Goal: Obtain resource: Obtain resource

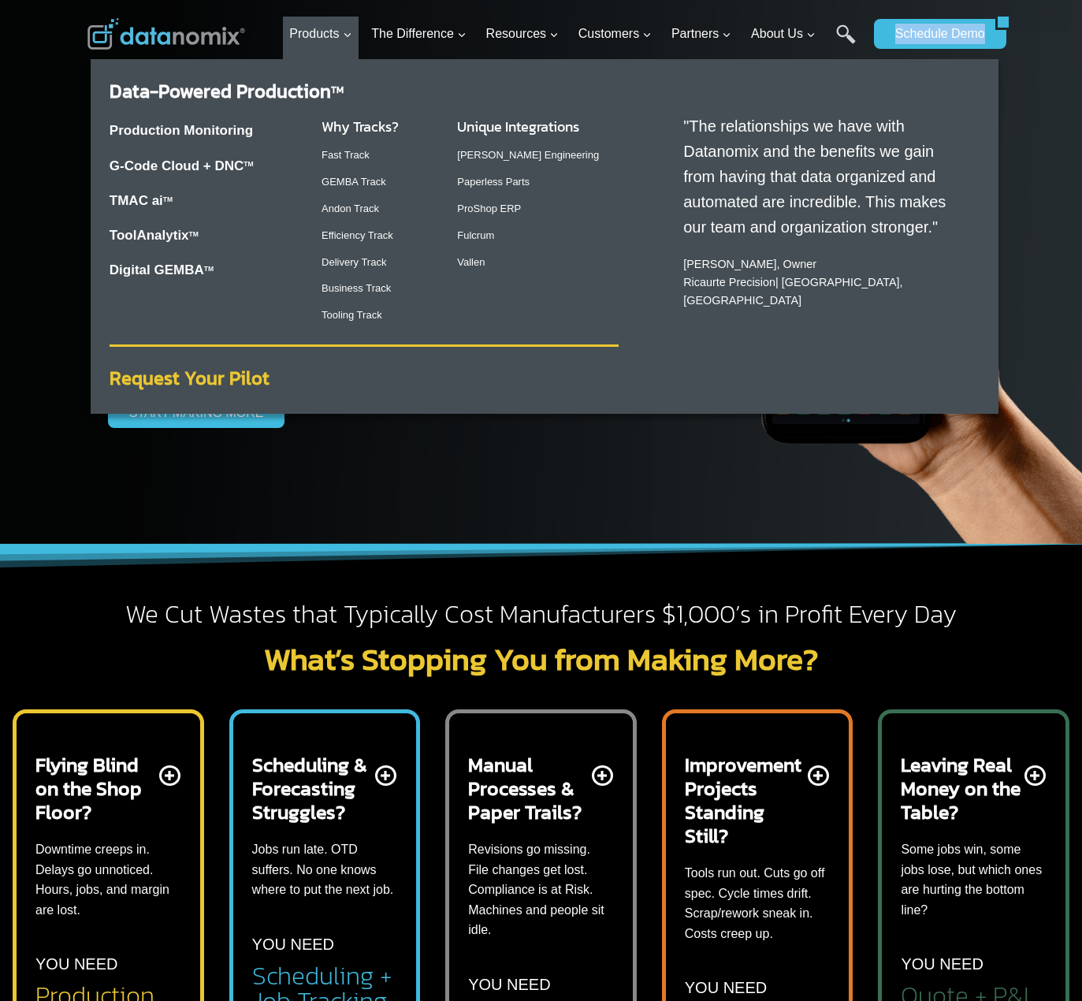
click at [206, 378] on strong "Request Your Pilot" at bounding box center [190, 378] width 160 height 28
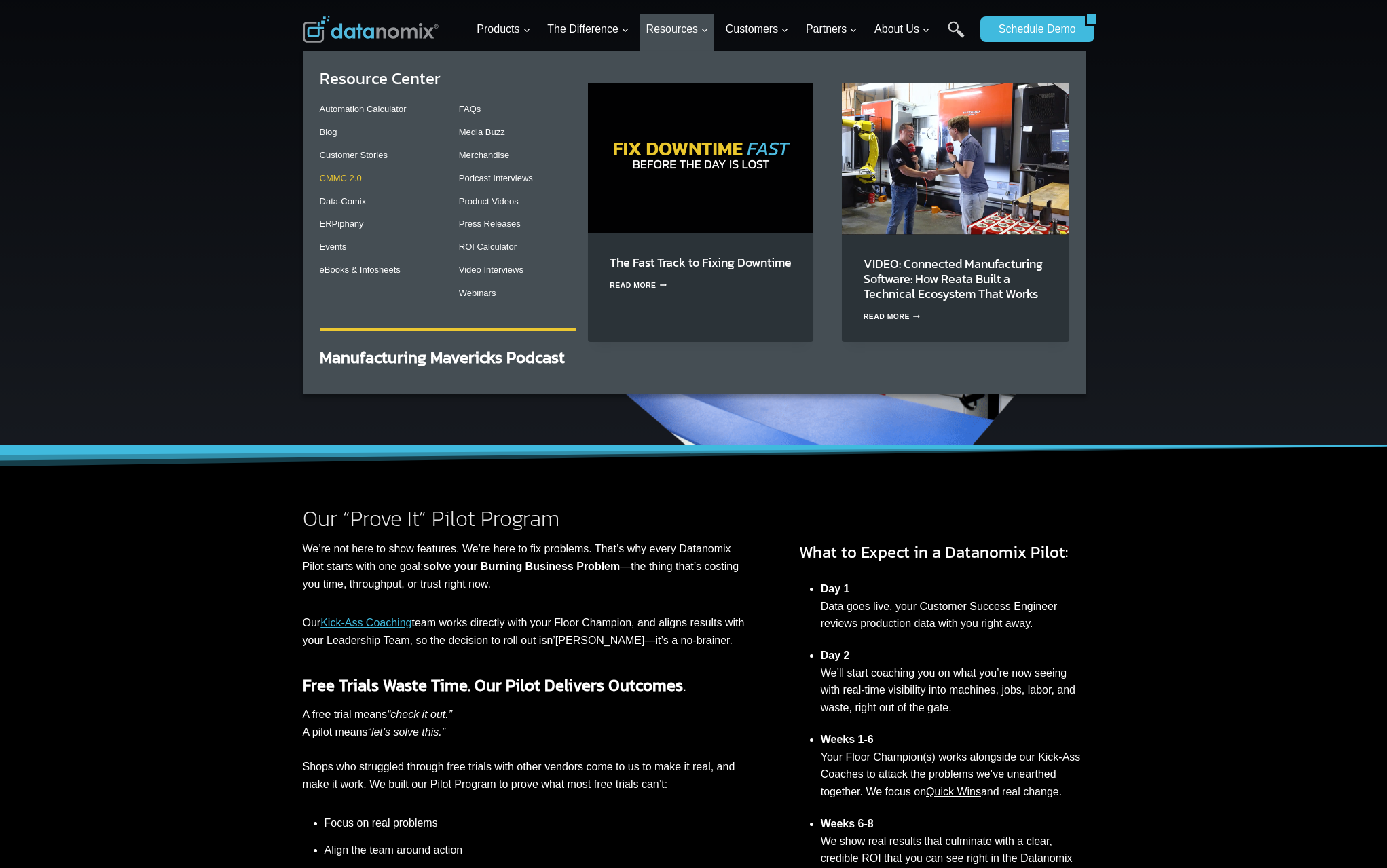
click at [351, 176] on link "CMMC 2.0" at bounding box center [340, 178] width 42 height 10
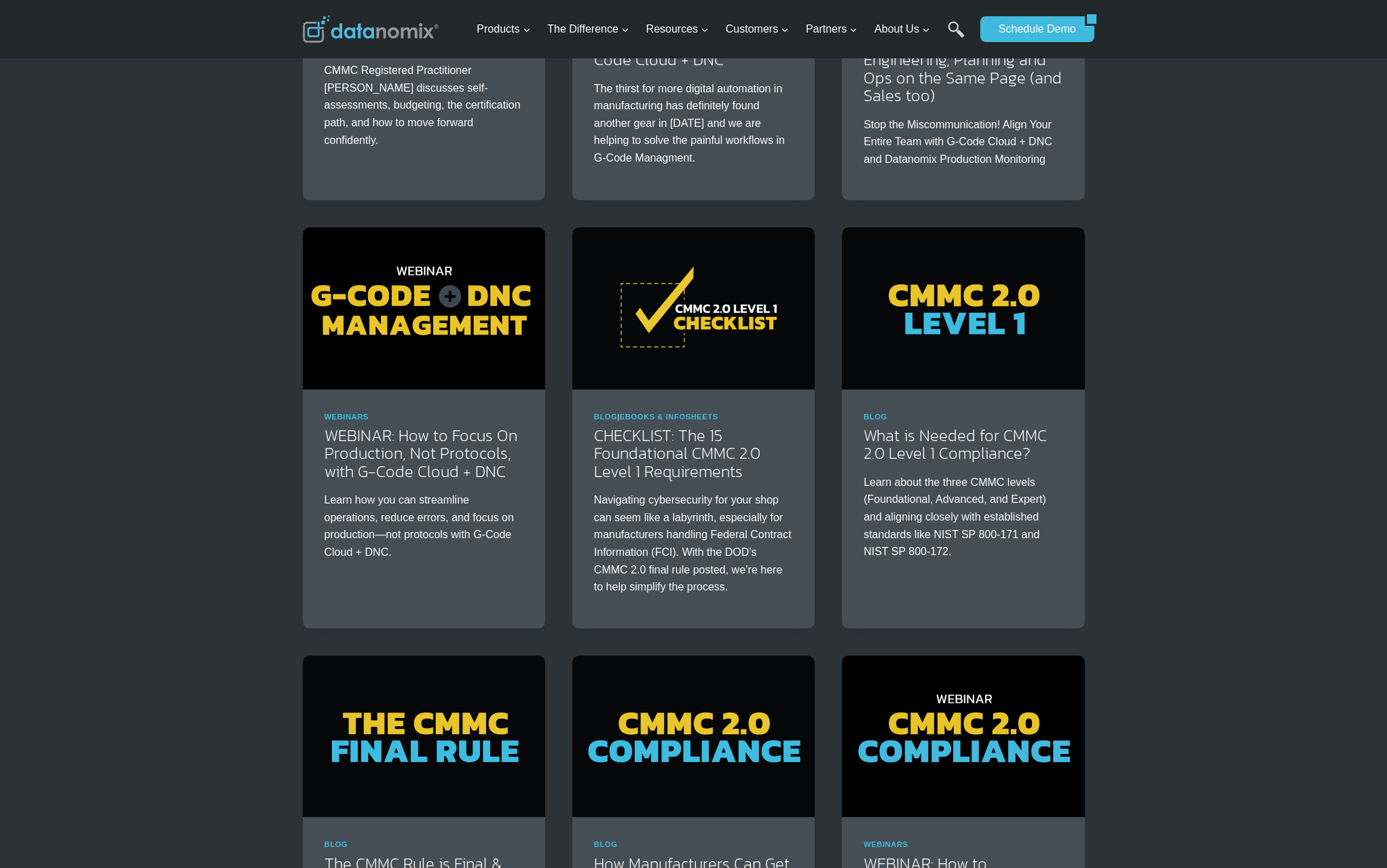
scroll to position [499, 0]
